Goal: Task Accomplishment & Management: Complete application form

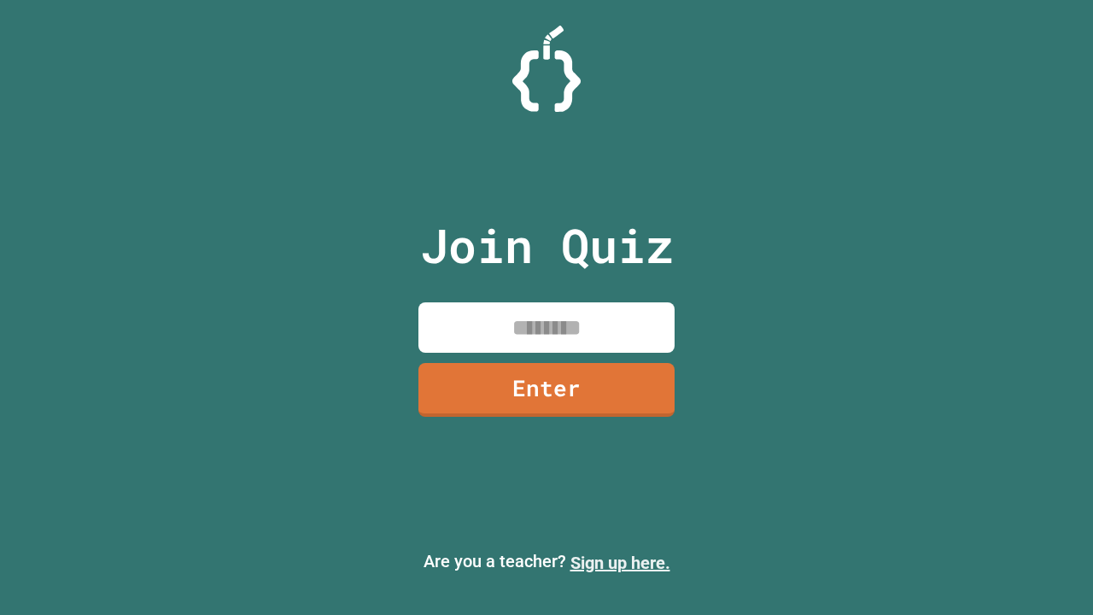
click at [620, 563] on link "Sign up here." at bounding box center [620, 562] width 100 height 20
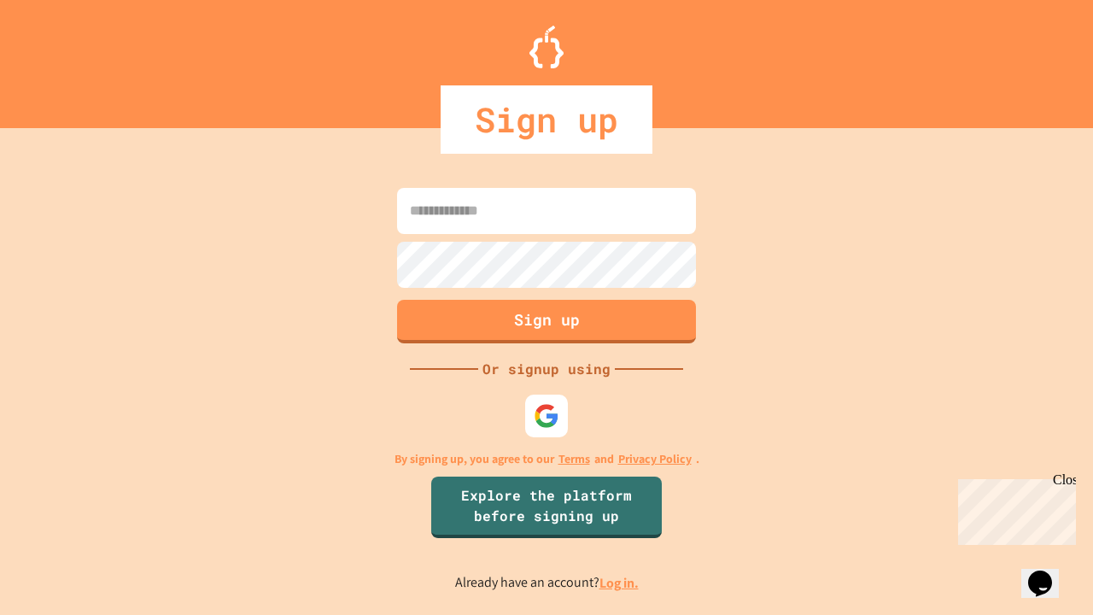
click at [620, 582] on link "Log in." at bounding box center [618, 583] width 39 height 18
